Goal: Find contact information: Find contact information

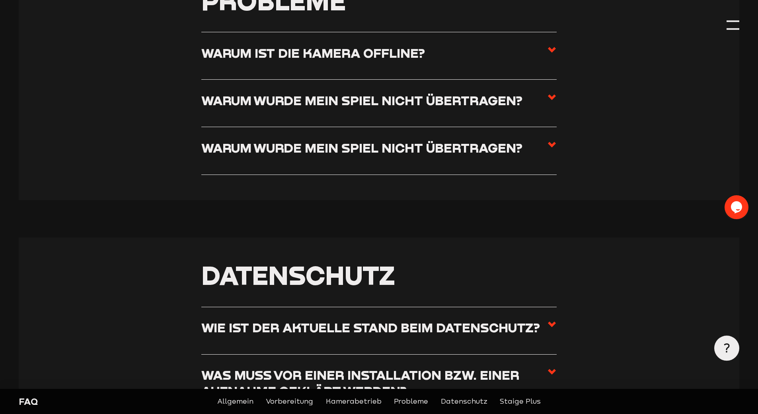
scroll to position [1871, 0]
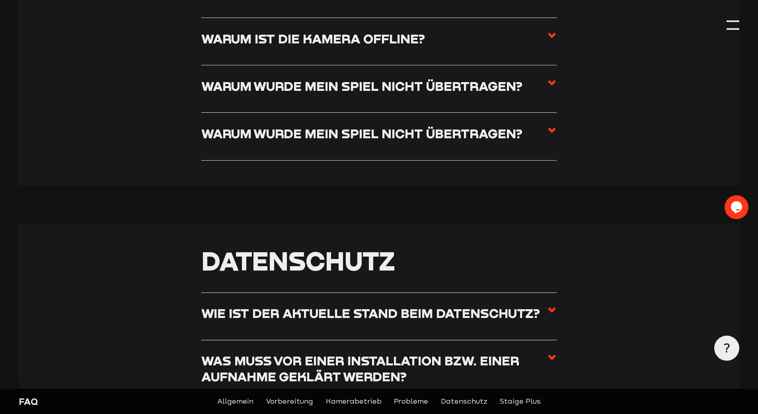
click at [413, 147] on label "Warum wurde mein Spiel nicht übertragen?" at bounding box center [378, 136] width 355 height 22
click at [0, 0] on input "Warum wurde mein Spiel nicht übertragen?" at bounding box center [0, 0] width 0 height 0
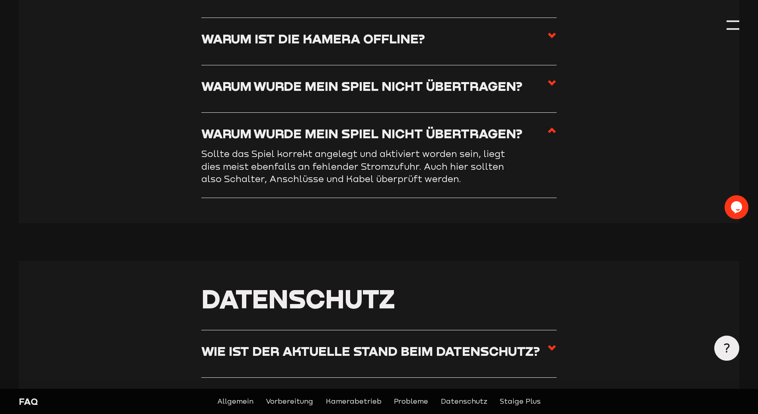
click at [414, 133] on h3 "Warum wurde mein Spiel nicht übertragen?" at bounding box center [361, 133] width 321 height 16
click at [0, 0] on input "Warum wurde mein Spiel nicht übertragen?" at bounding box center [0, 0] width 0 height 0
click at [406, 90] on h3 "Warum wurde mein Spiel nicht übertragen?" at bounding box center [361, 86] width 321 height 16
click at [0, 0] on input "Warum wurde mein Spiel nicht übertragen?" at bounding box center [0, 0] width 0 height 0
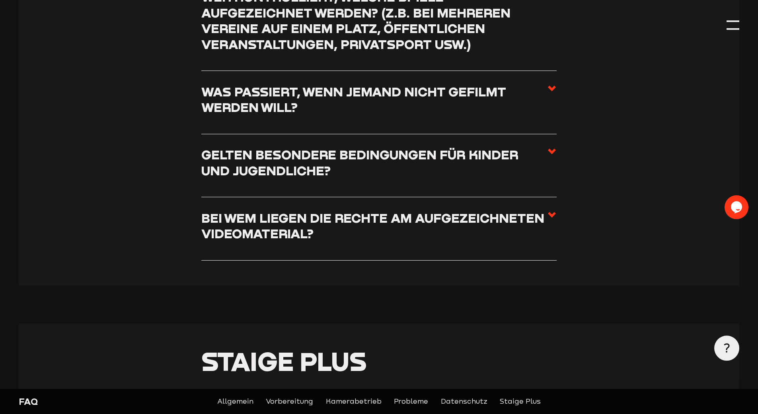
scroll to position [2428, 0]
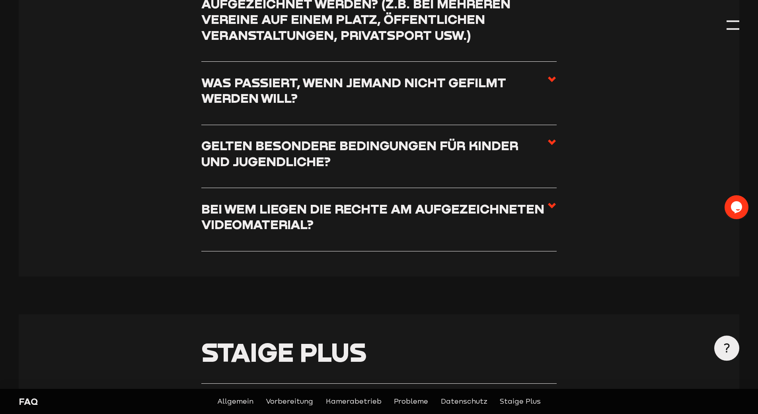
click at [367, 214] on h3 "Bei wem liegen die Rechte am aufgezeichneten Videomaterial?" at bounding box center [374, 216] width 346 height 31
click at [0, 0] on input "Bei wem liegen die Rechte am aufgezeichneten Videomaterial?" at bounding box center [0, 0] width 0 height 0
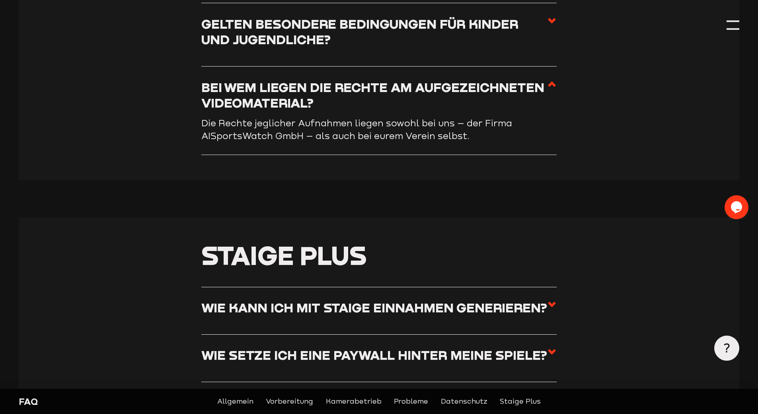
scroll to position [2306, 0]
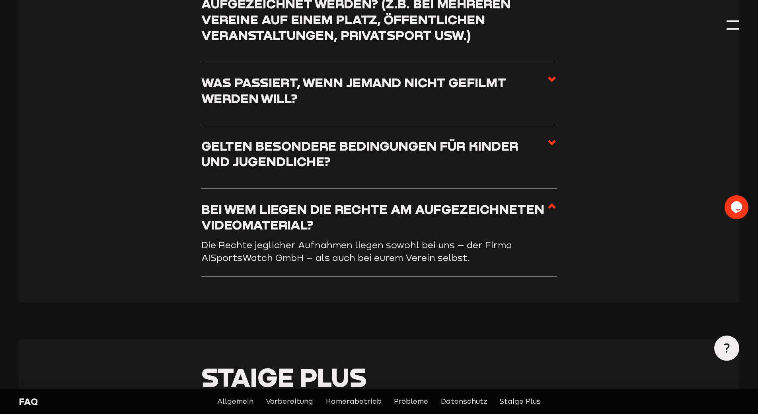
click at [363, 154] on h3 "Gelten besondere Bedingungen für Kinder und Jugendliche?" at bounding box center [374, 153] width 346 height 31
click at [0, 0] on input "Gelten besondere Bedingungen für Kinder und Jugendliche?" at bounding box center [0, 0] width 0 height 0
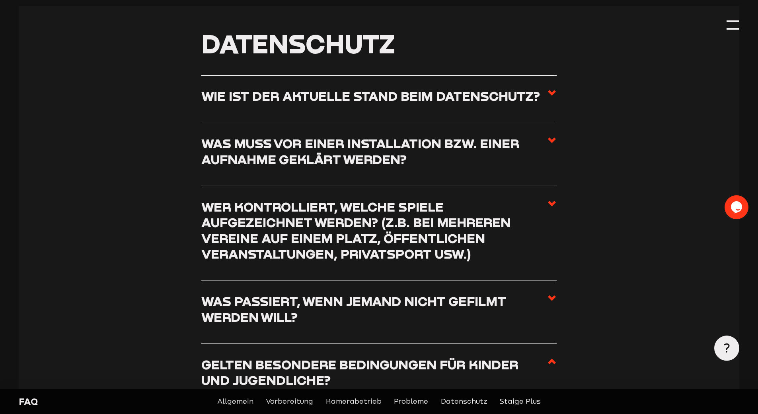
scroll to position [2107, 0]
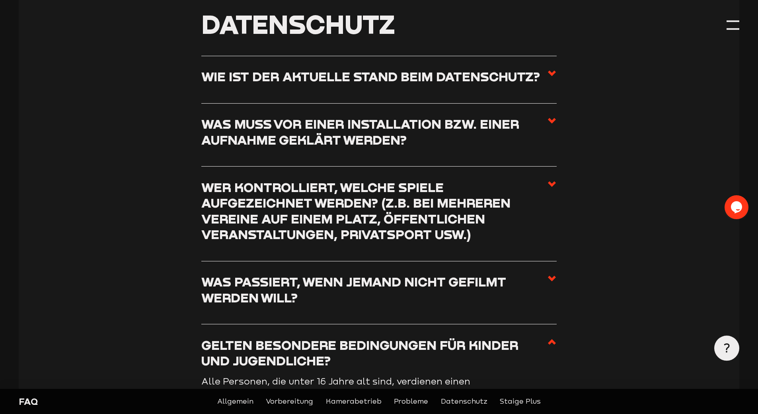
click at [472, 402] on link "Datenschutz" at bounding box center [464, 401] width 47 height 11
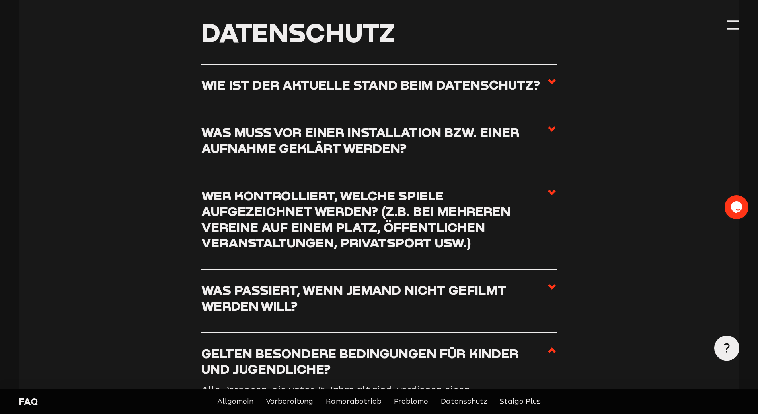
click at [415, 399] on link "Probleme" at bounding box center [411, 401] width 34 height 11
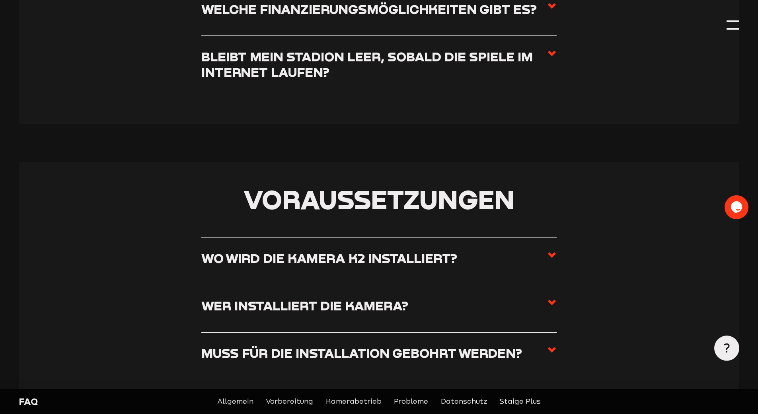
scroll to position [351, 0]
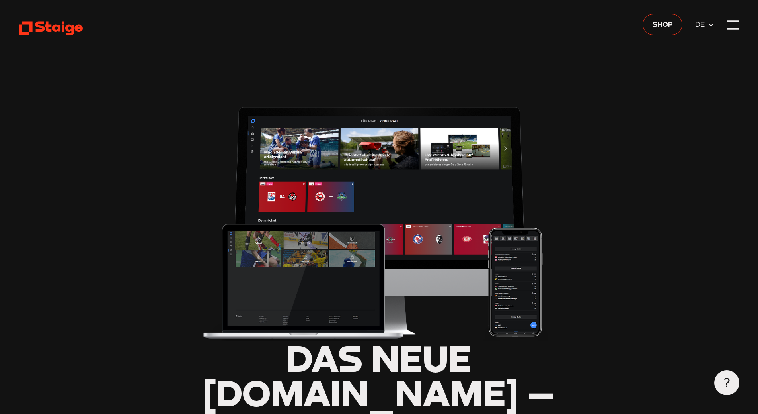
type input "0.8"
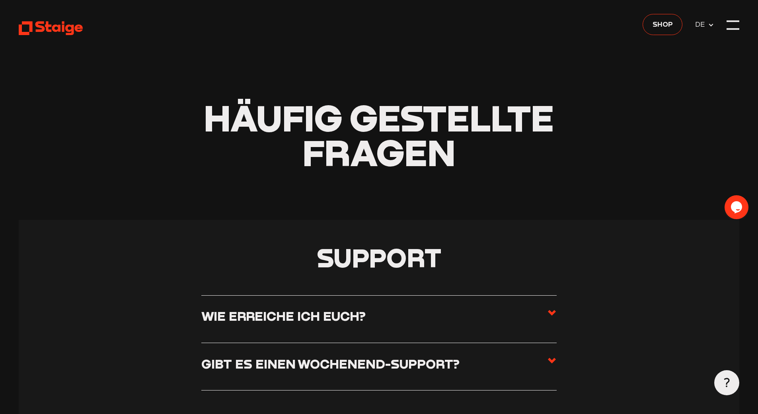
click at [425, 320] on label "Wie erreiche ich euch?" at bounding box center [378, 319] width 355 height 22
click at [0, 0] on input "Wie erreiche ich euch?" at bounding box center [0, 0] width 0 height 0
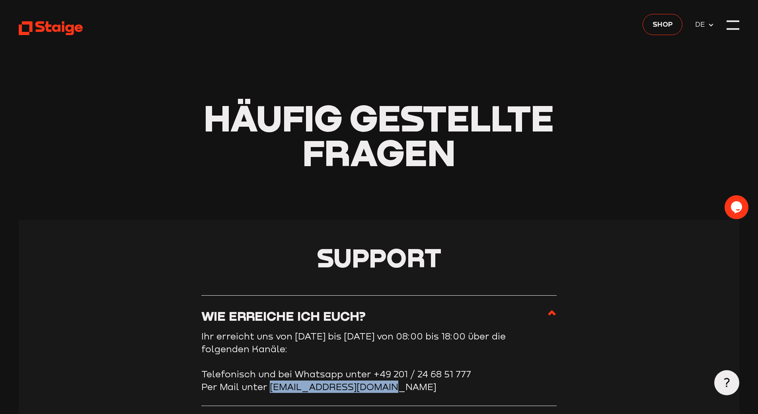
drag, startPoint x: 388, startPoint y: 389, endPoint x: 271, endPoint y: 393, distance: 117.5
click at [271, 393] on li "Per Mail unter clubsupport@staige.com" at bounding box center [378, 386] width 355 height 13
copy li "clubsupport@staige.com"
